Goal: Information Seeking & Learning: Learn about a topic

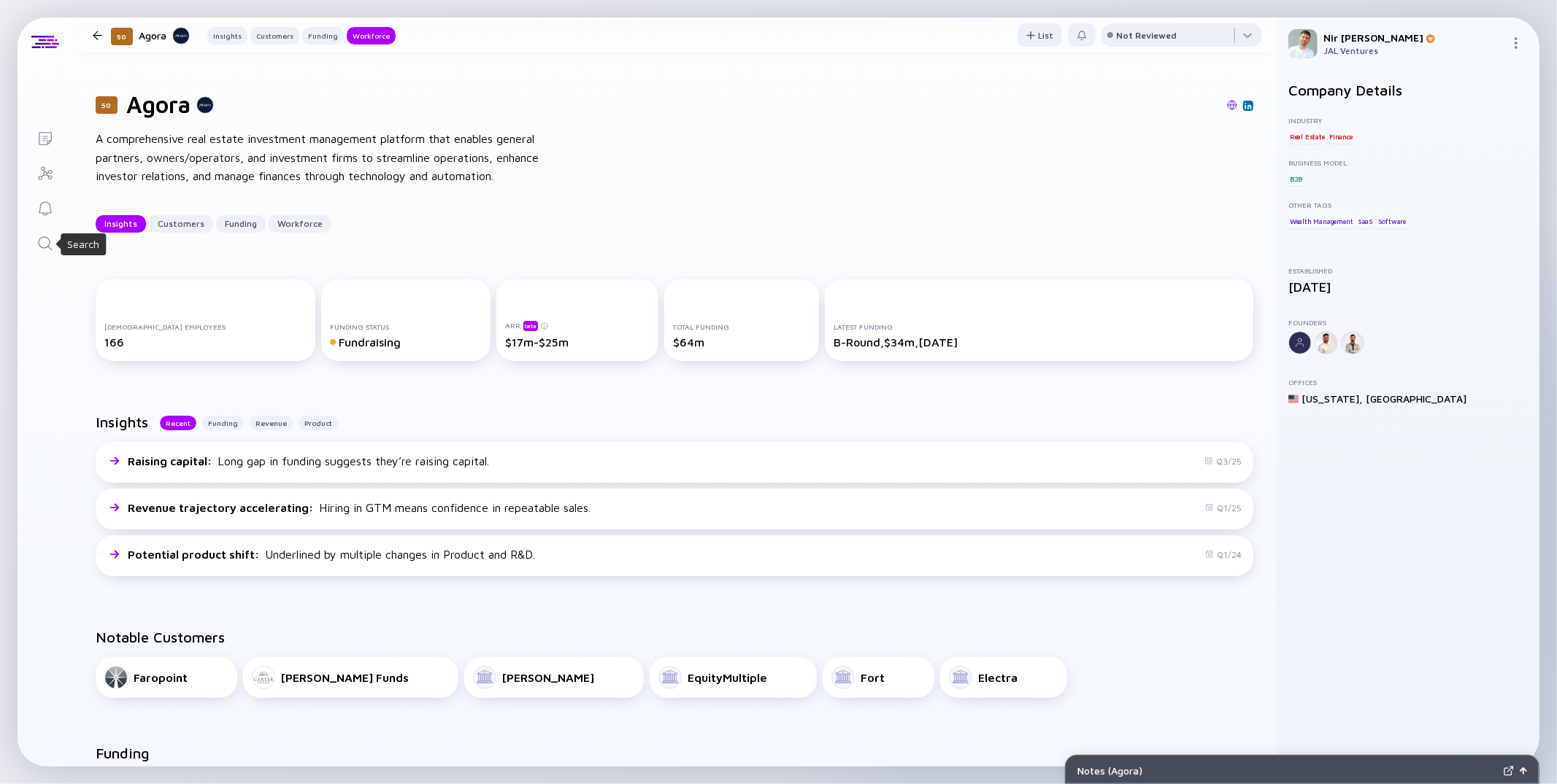
scroll to position [1592, 0]
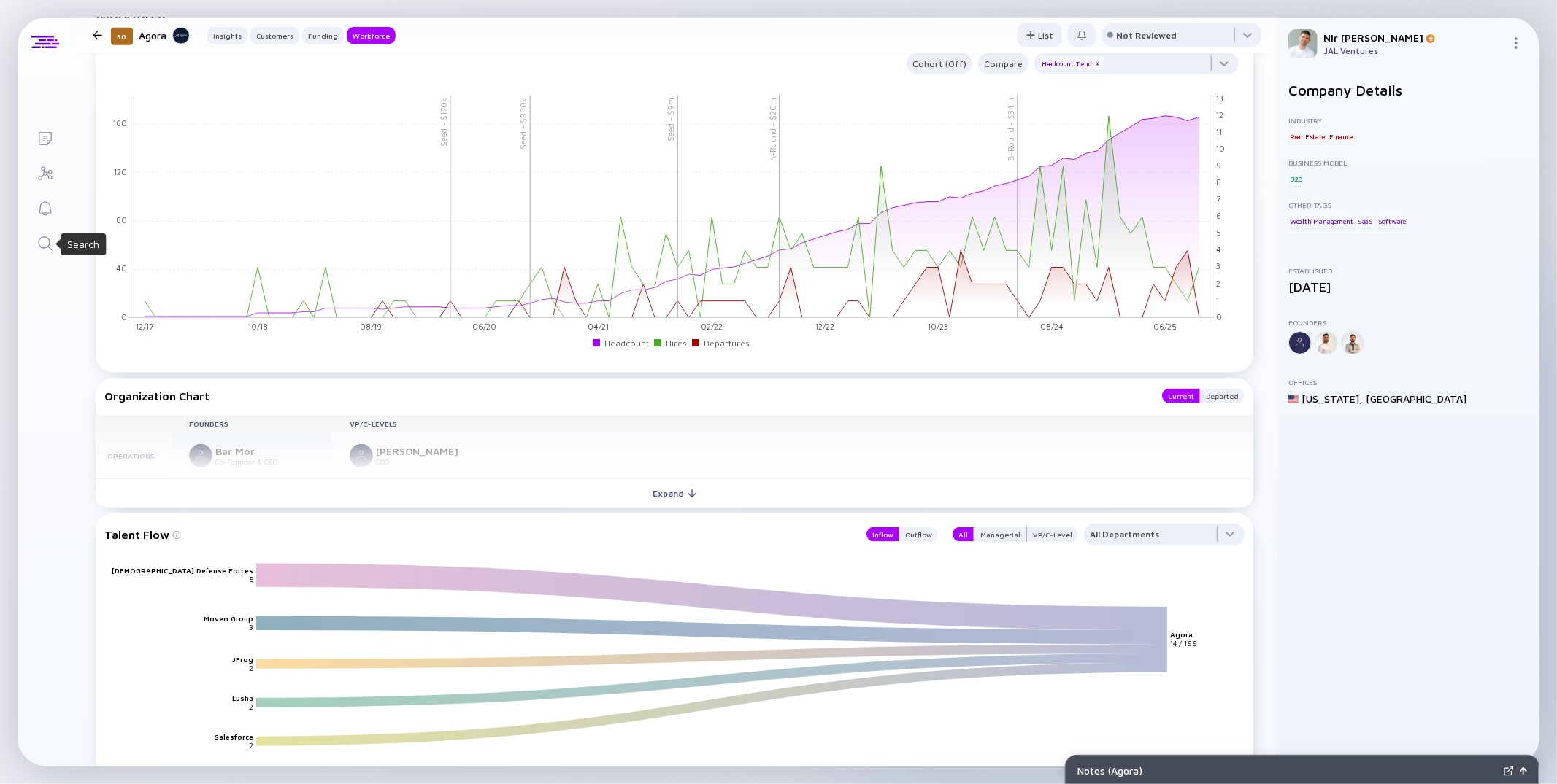
click at [43, 237] on icon "Search" at bounding box center [45, 243] width 17 height 17
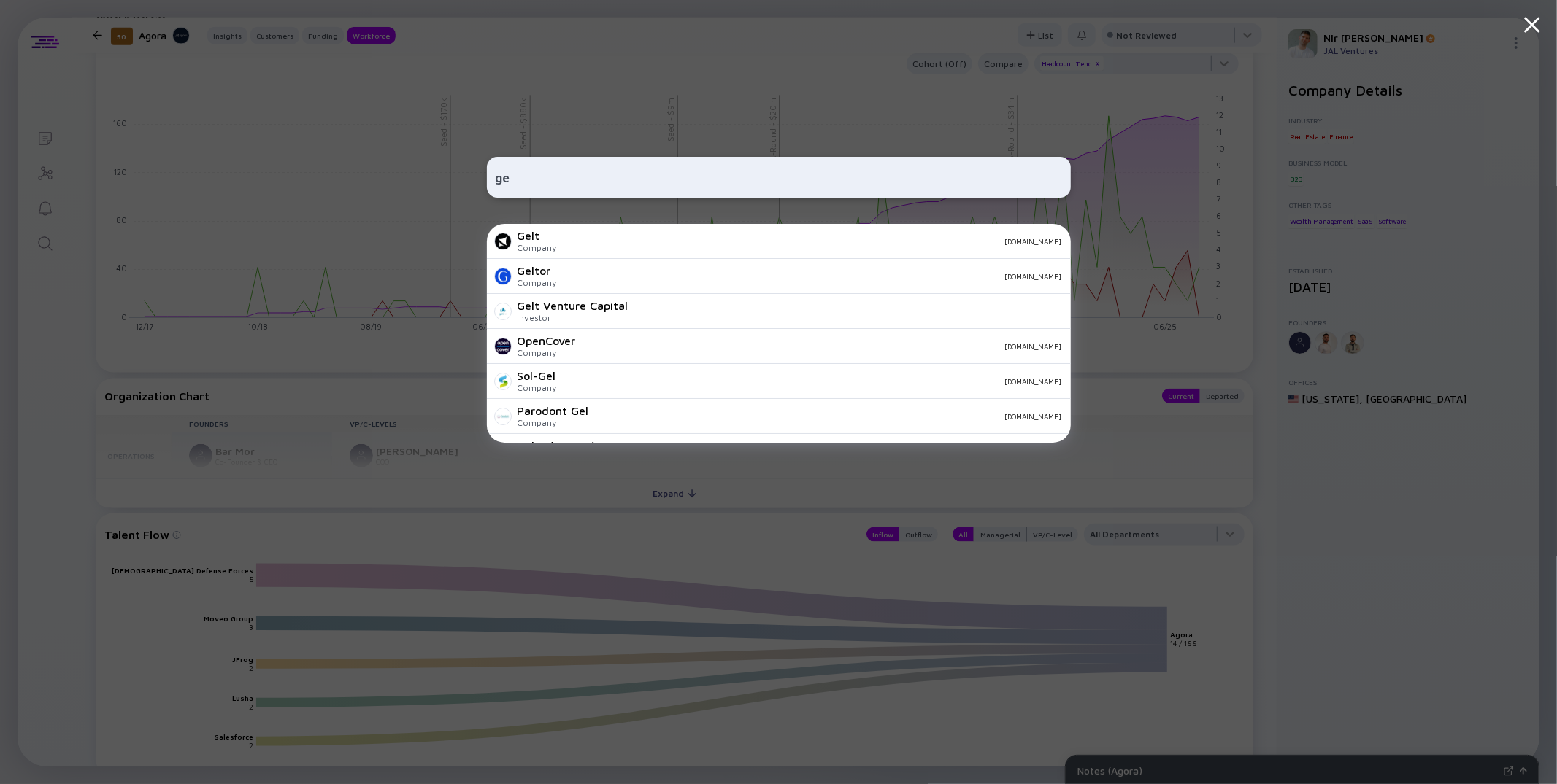
type input "g"
type input "gelt"
click at [565, 242] on div "Gelt Company [DOMAIN_NAME]" at bounding box center [779, 242] width 584 height 35
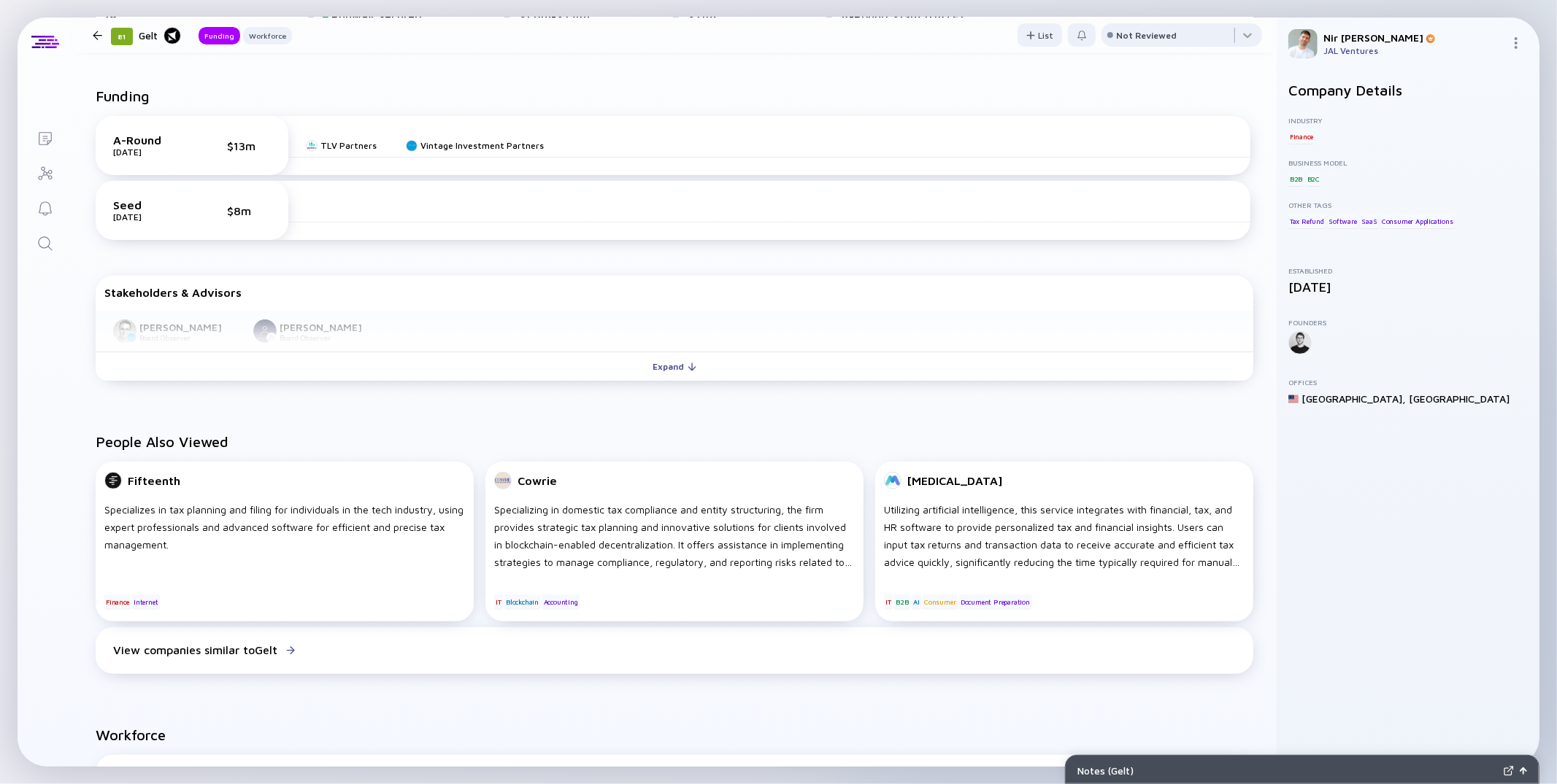
scroll to position [345, 0]
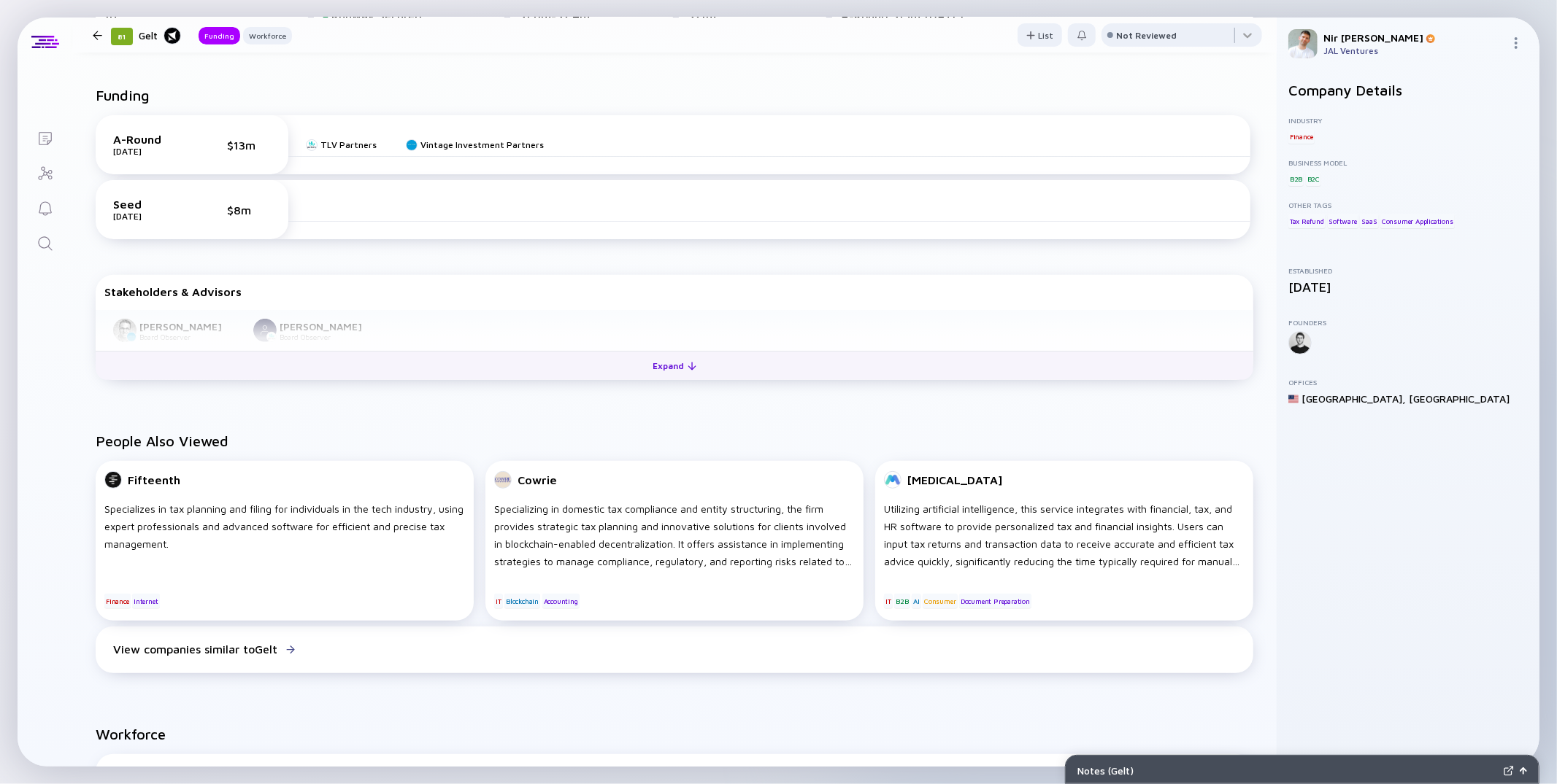
click at [383, 360] on button "Expand" at bounding box center [674, 365] width 1158 height 29
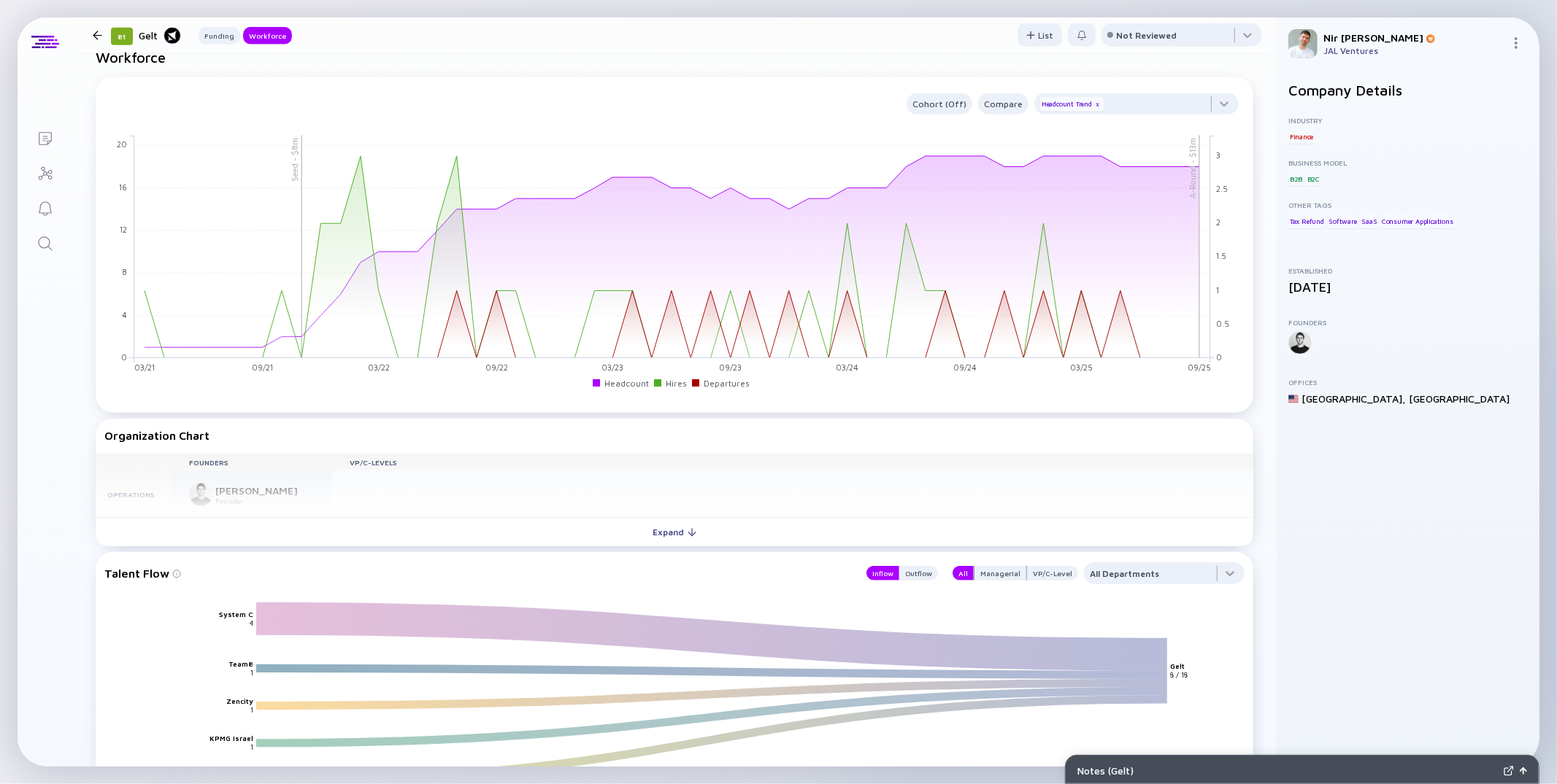
scroll to position [991, 0]
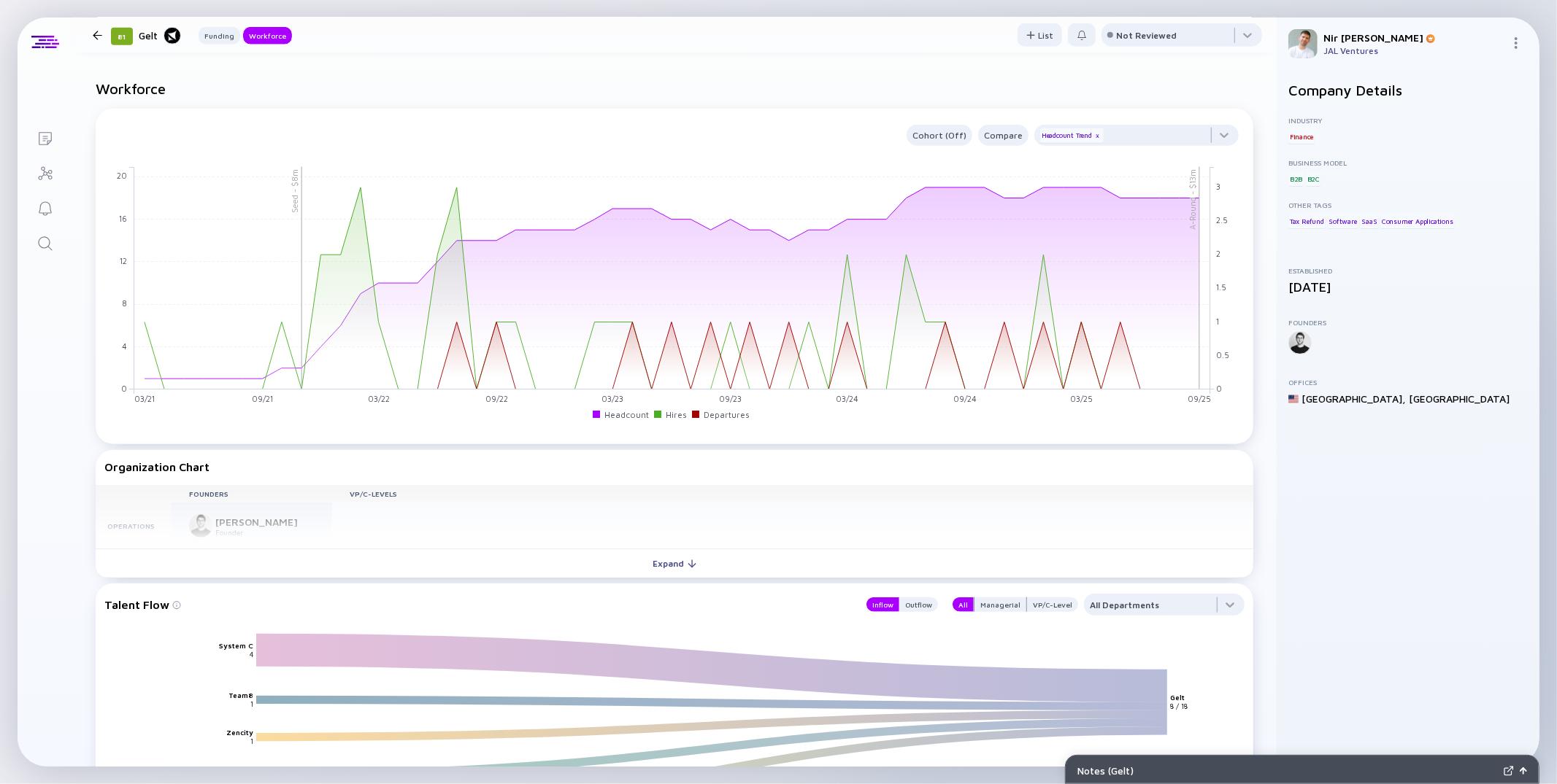
click at [463, 530] on div "Founders VP/C-Levels Operations [PERSON_NAME] Founder" at bounding box center [674, 517] width 1158 height 65
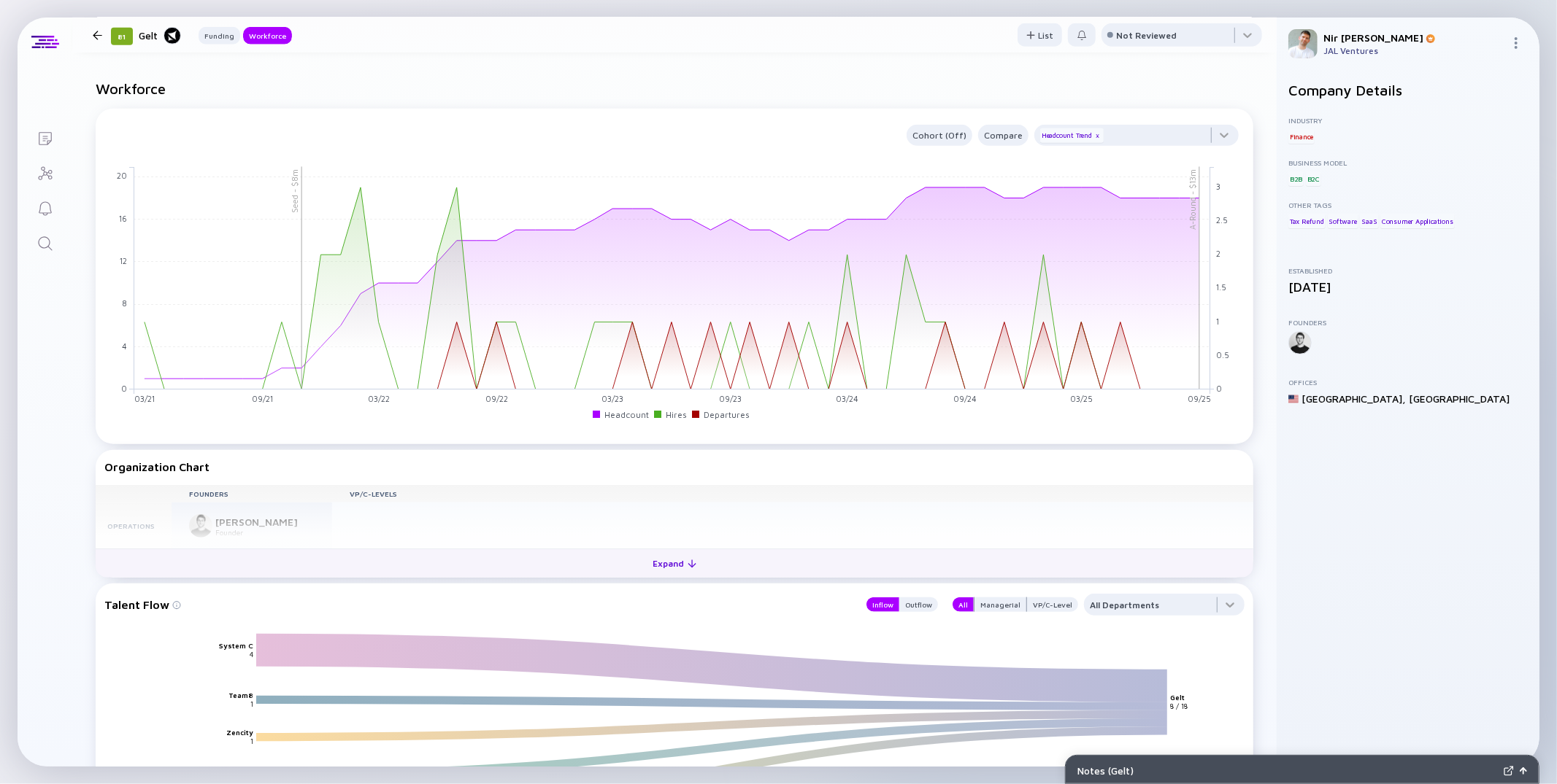
click at [453, 554] on button "Expand" at bounding box center [674, 563] width 1158 height 29
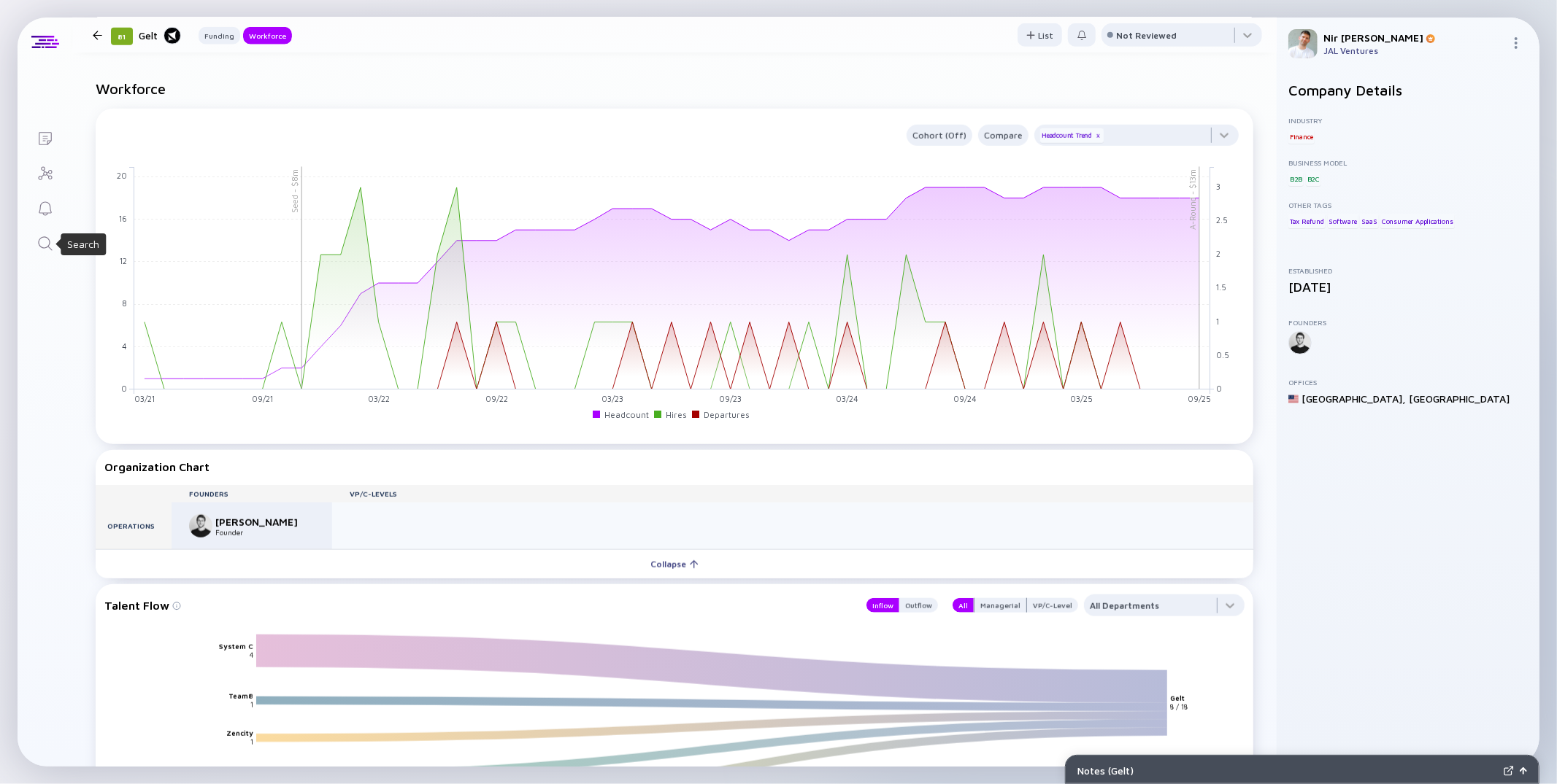
click at [45, 245] on icon "Search" at bounding box center [45, 243] width 17 height 17
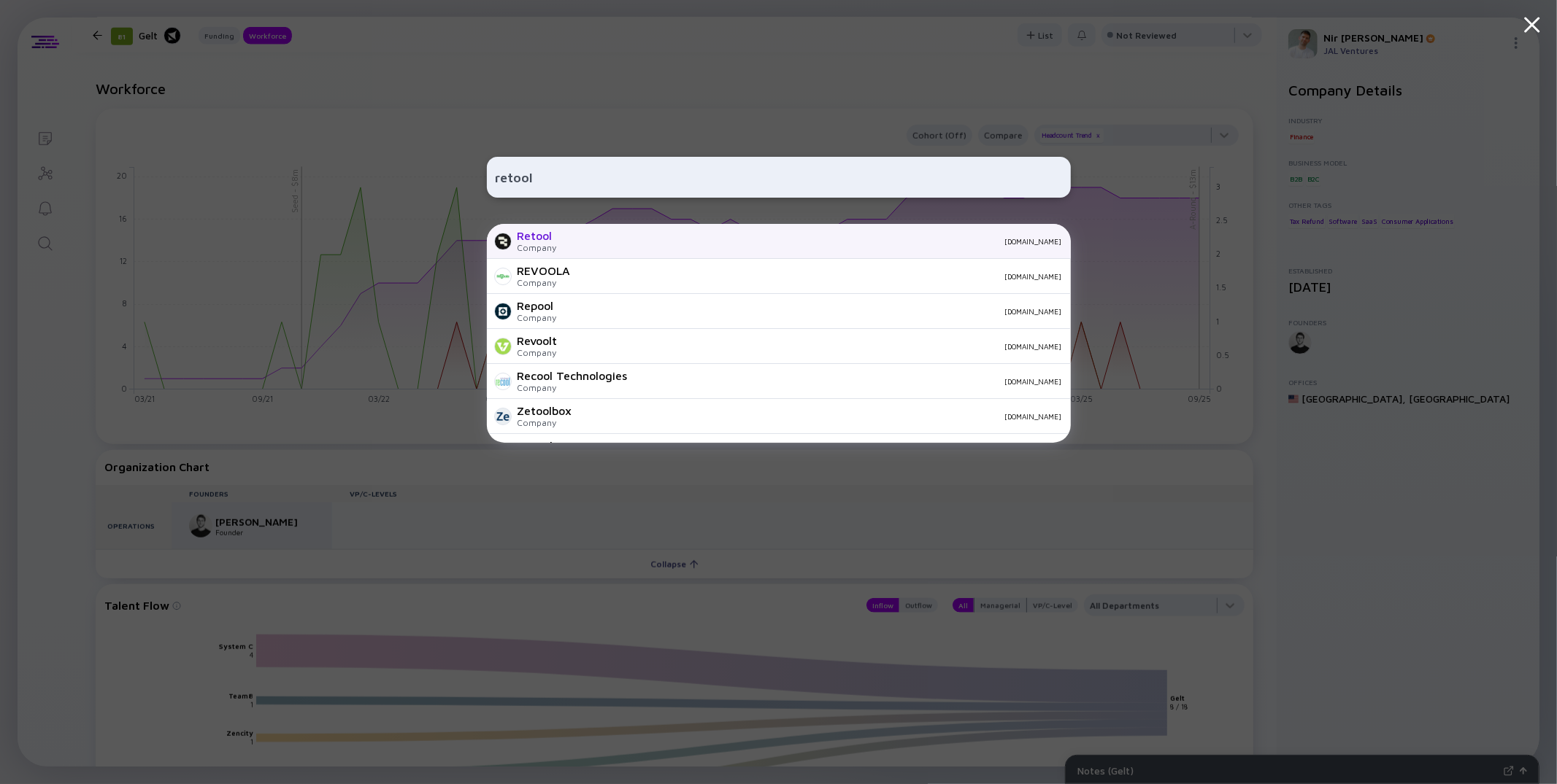
type input "retool"
click at [562, 245] on div "Retool Company [DOMAIN_NAME]" at bounding box center [779, 242] width 584 height 35
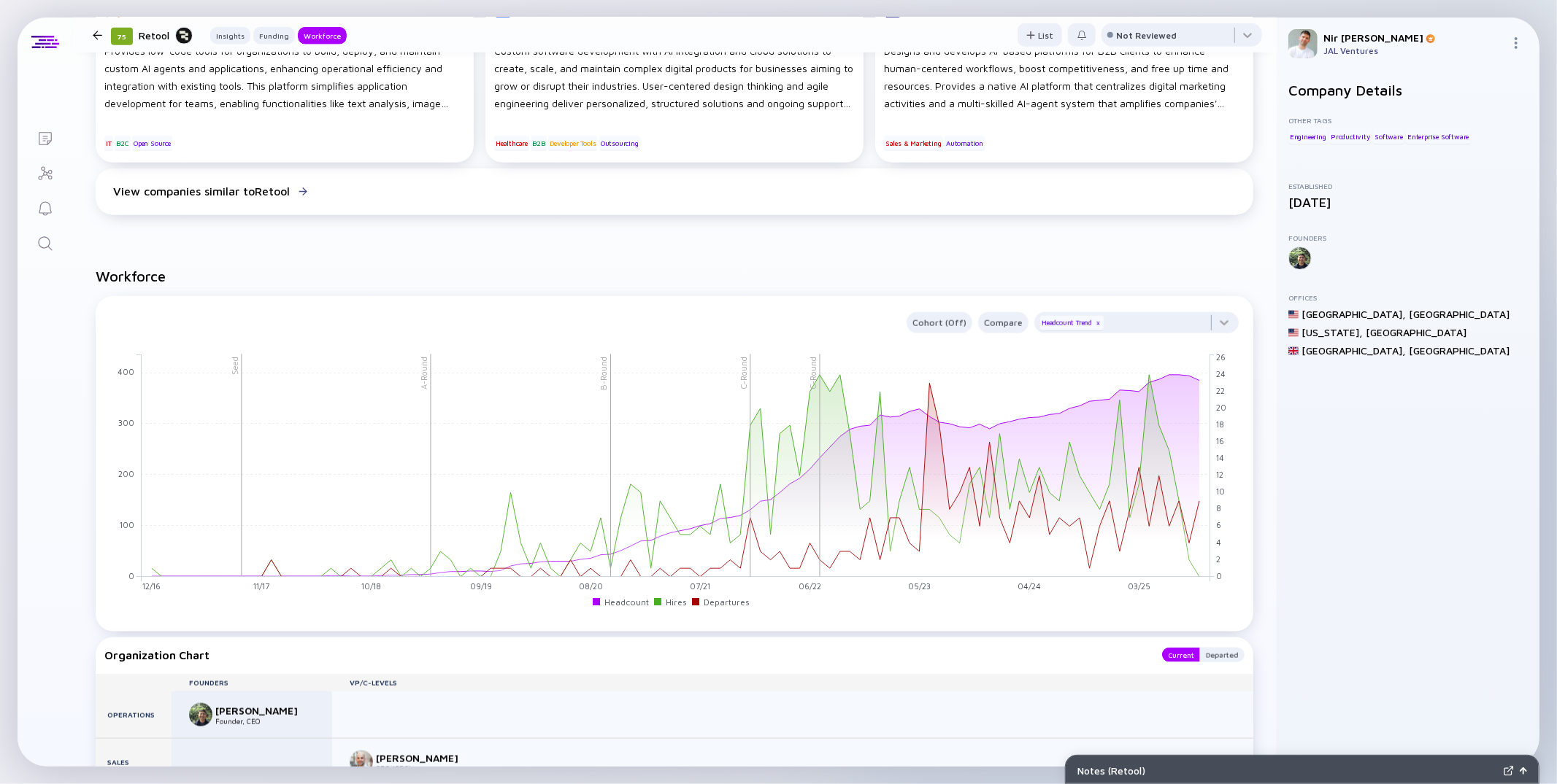
scroll to position [1284, 0]
